Goal: Subscribe to service/newsletter

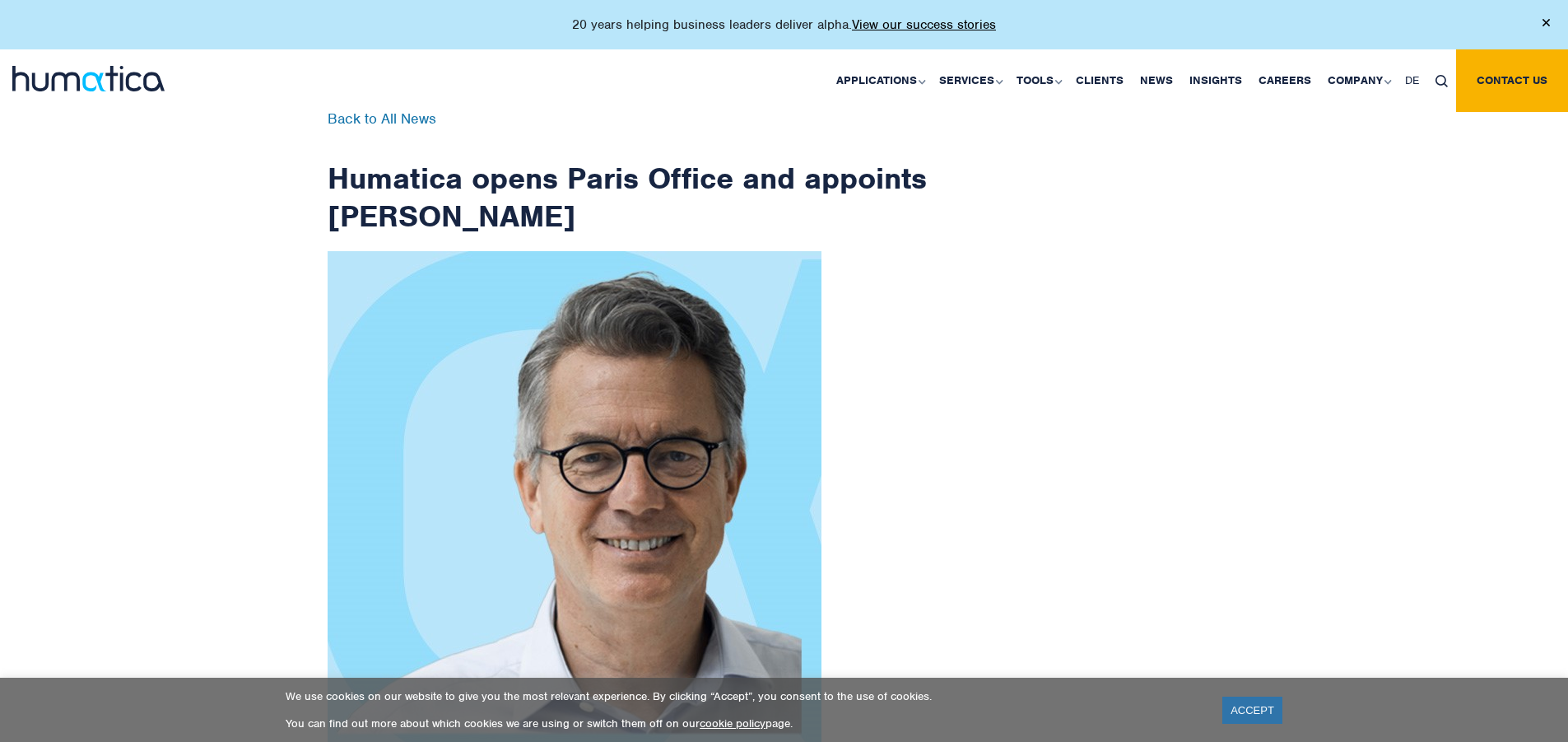
scroll to position [2626, 0]
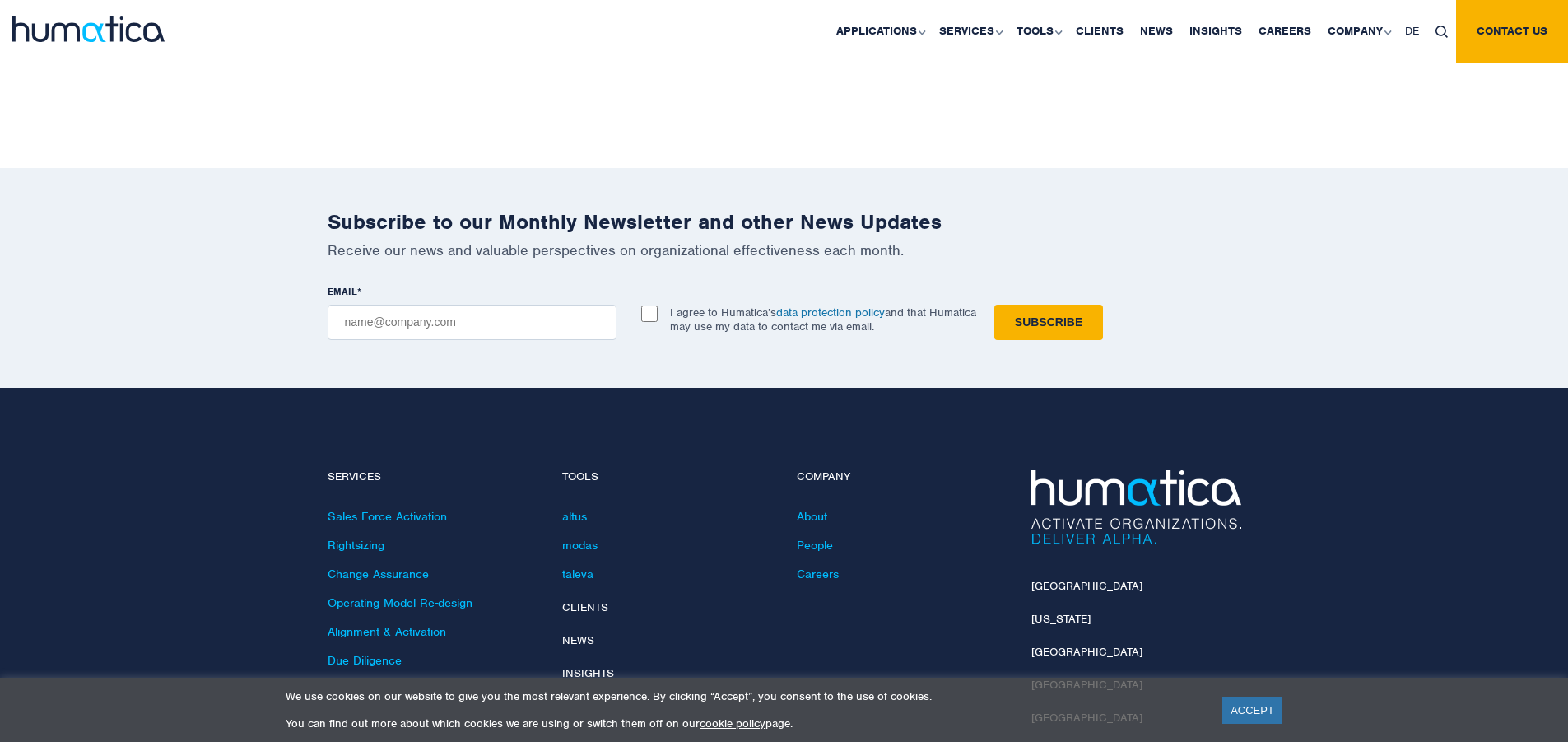
checkbox input "true"
type input "[EMAIL_ADDRESS][DOMAIN_NAME]"
click at [994, 304] on input "Subscribe" at bounding box center [1049, 322] width 109 height 36
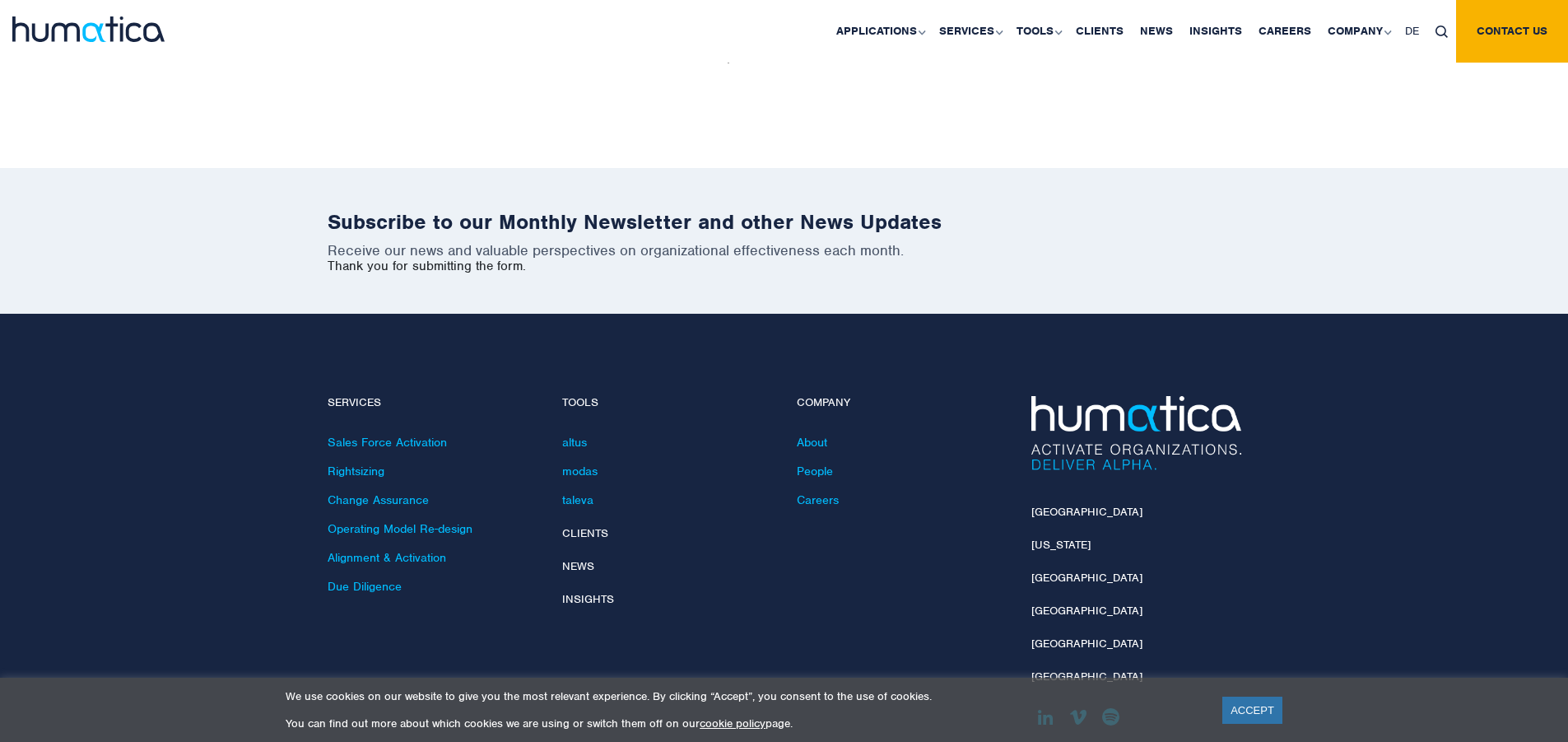
scroll to position [2552, 0]
